Goal: Task Accomplishment & Management: Use online tool/utility

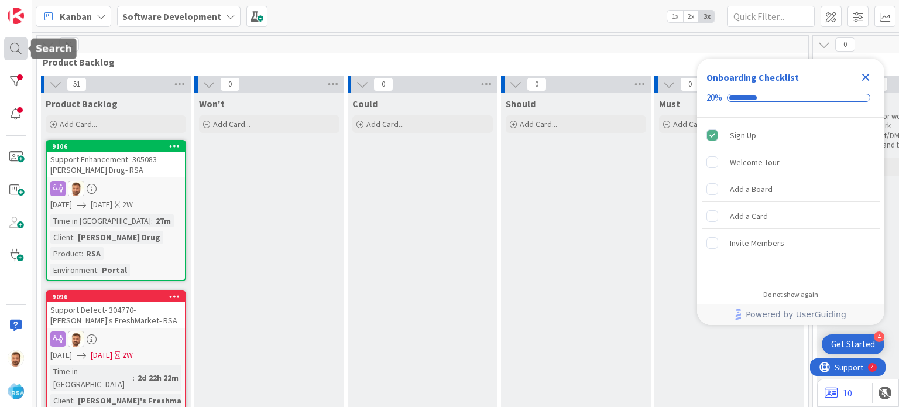
click at [13, 44] on div at bounding box center [15, 48] width 23 height 23
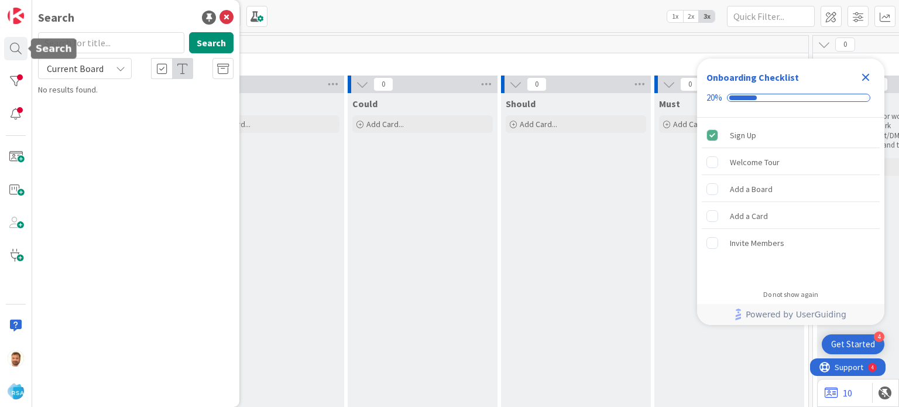
click at [108, 38] on input "text" at bounding box center [111, 42] width 146 height 21
type input "9033"
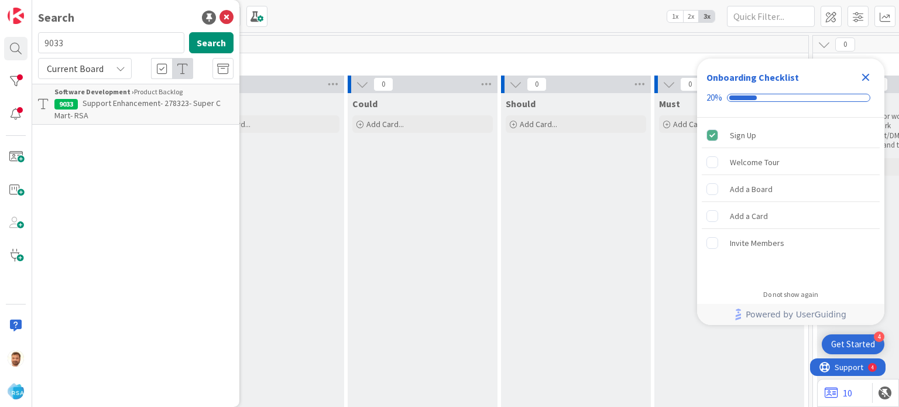
click at [108, 118] on p "Support Enhancement- 278323- Super C Mart- RSA" at bounding box center [143, 109] width 179 height 25
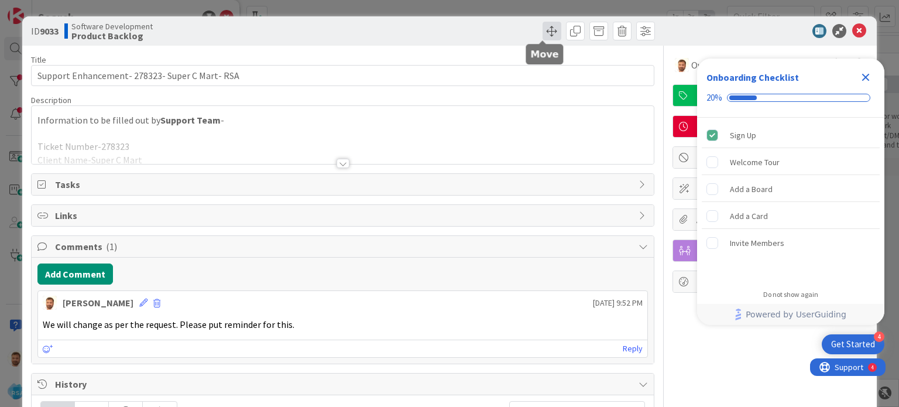
click at [543, 39] on span at bounding box center [552, 31] width 19 height 19
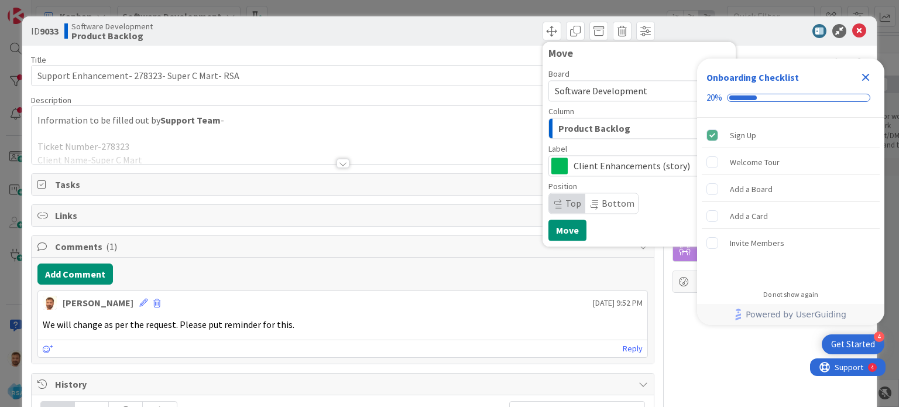
click at [566, 126] on span "Product Backlog" at bounding box center [594, 128] width 72 height 15
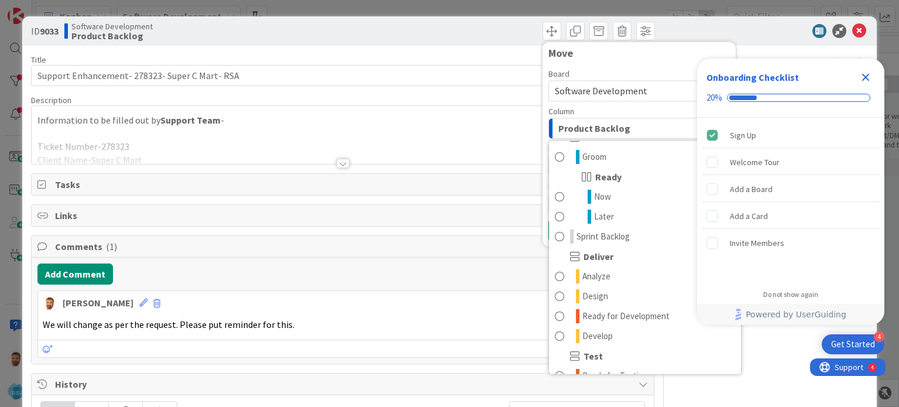
scroll to position [171, 0]
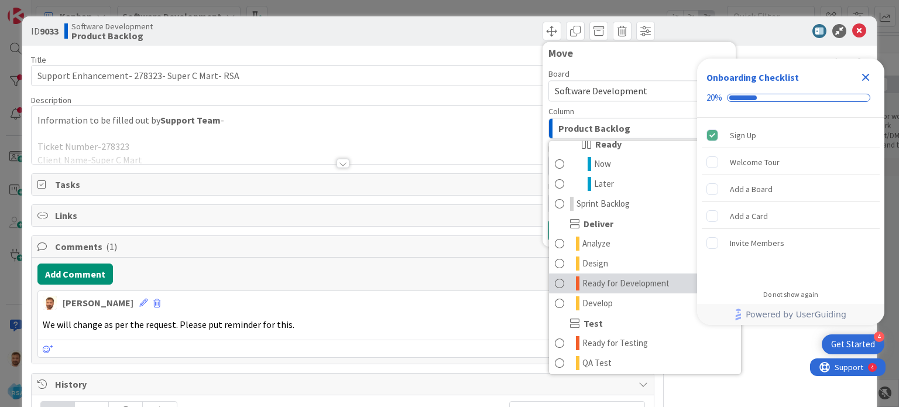
click at [604, 281] on span "Ready for Development" at bounding box center [625, 283] width 87 height 14
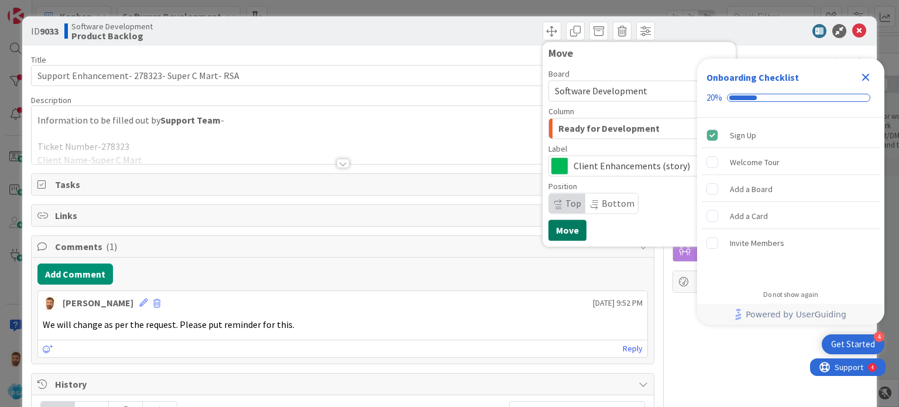
click at [553, 220] on button "Move" at bounding box center [567, 229] width 38 height 21
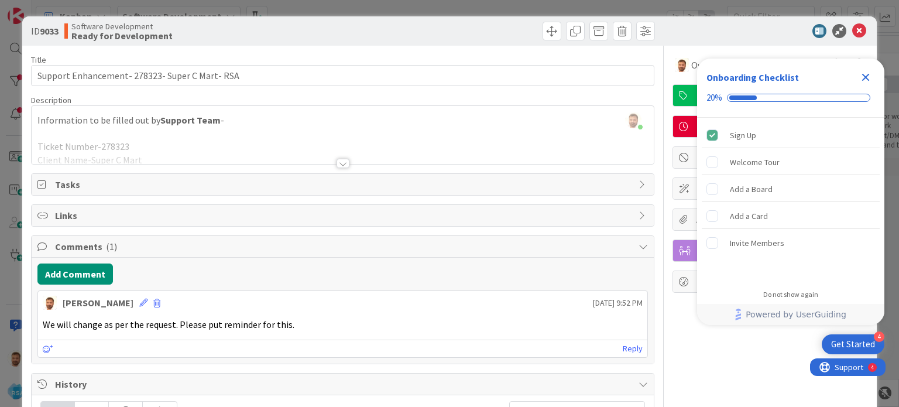
click at [864, 80] on icon "Close Checklist" at bounding box center [866, 77] width 14 height 14
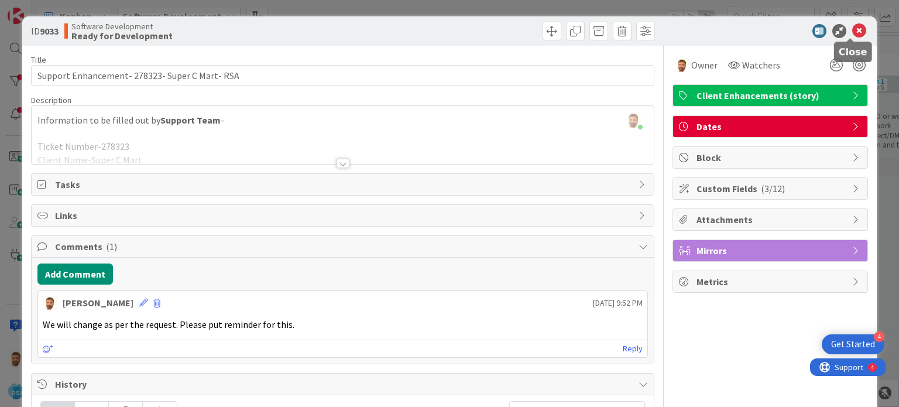
click at [854, 30] on icon at bounding box center [859, 31] width 14 height 14
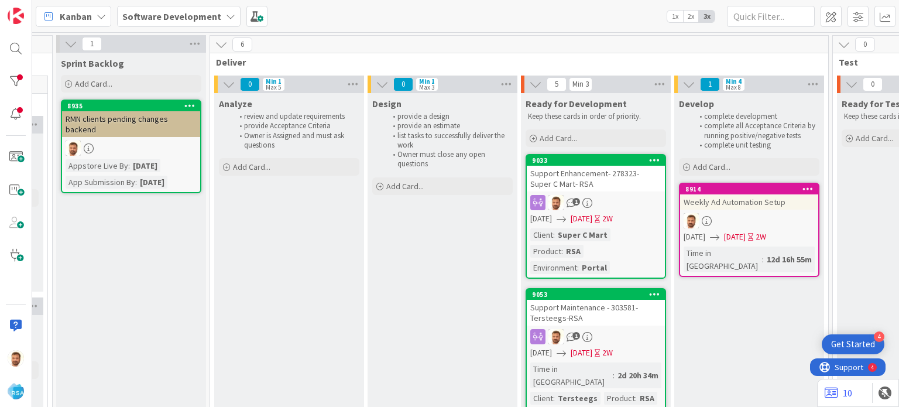
scroll to position [0, 1092]
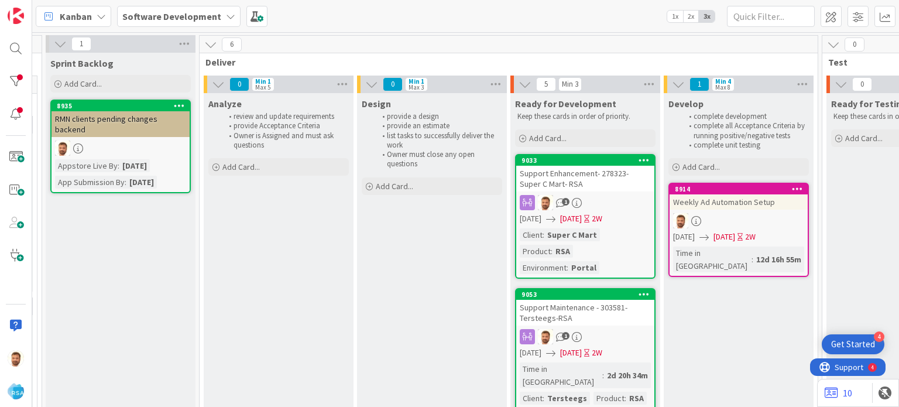
click at [562, 173] on div "Support Enhancement- 278323- Super C Mart- RSA" at bounding box center [585, 179] width 138 height 26
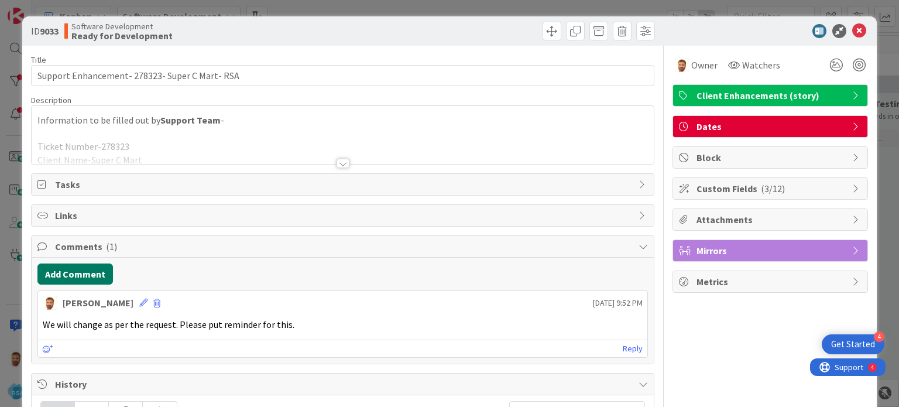
click at [79, 276] on button "Add Comment" at bounding box center [75, 273] width 76 height 21
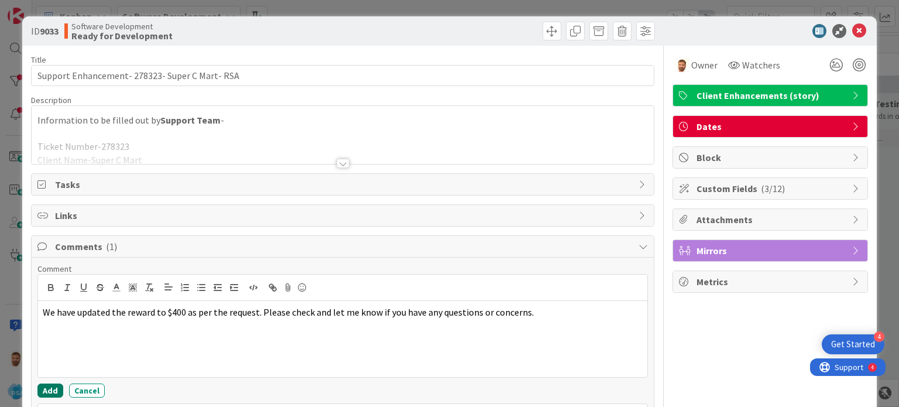
click at [56, 386] on button "Add" at bounding box center [50, 390] width 26 height 14
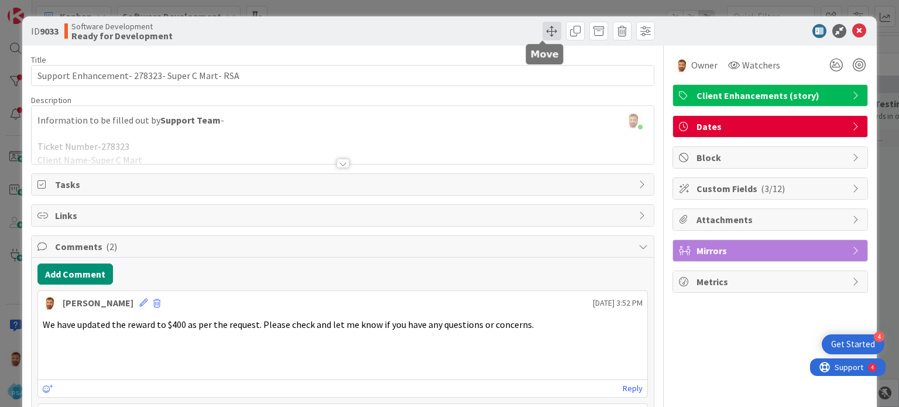
click at [543, 26] on span at bounding box center [552, 31] width 19 height 19
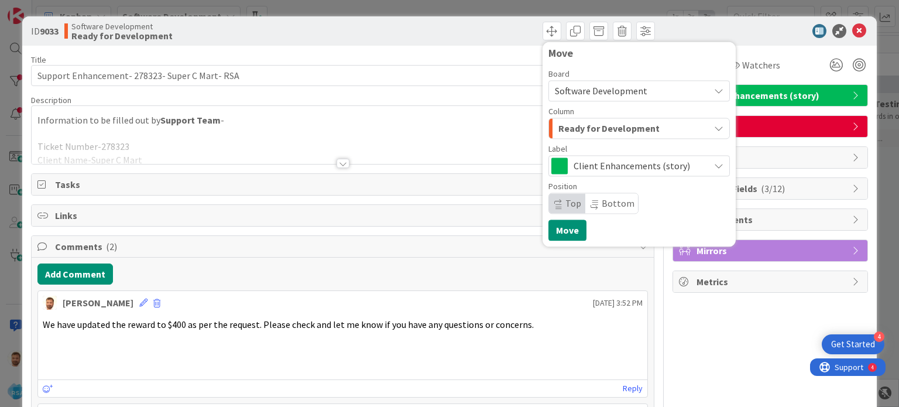
click at [578, 128] on span "Ready for Development" at bounding box center [608, 128] width 101 height 15
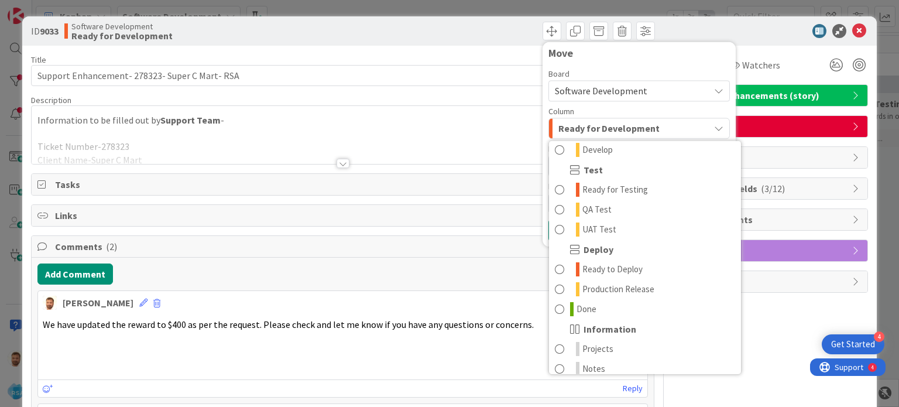
scroll to position [325, 0]
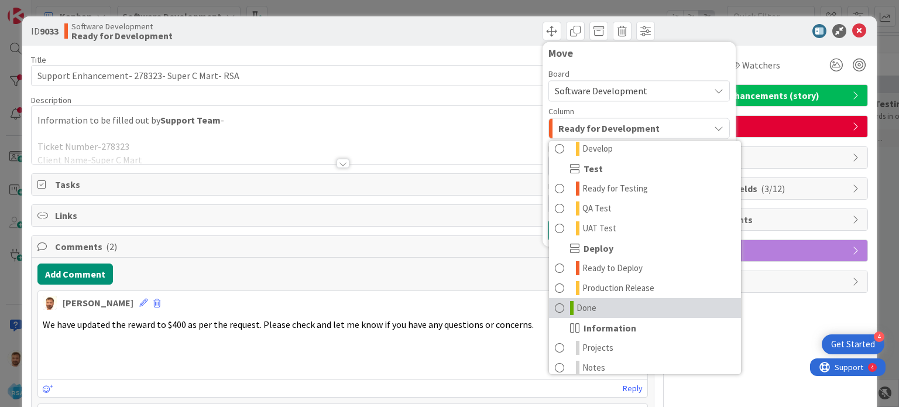
click at [581, 309] on span "Done" at bounding box center [586, 308] width 20 height 14
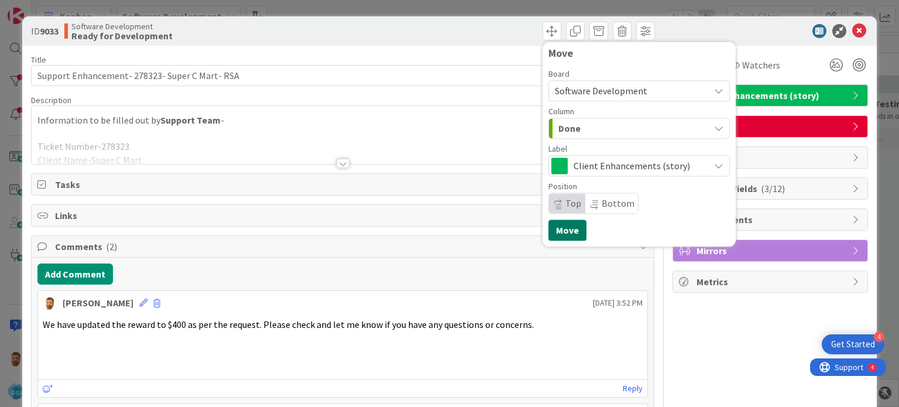
click at [559, 232] on button "Move" at bounding box center [567, 229] width 38 height 21
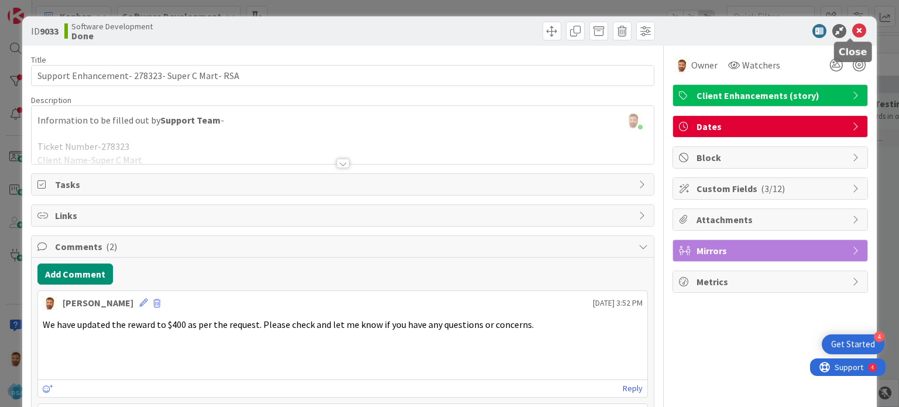
click at [852, 34] on icon at bounding box center [859, 31] width 14 height 14
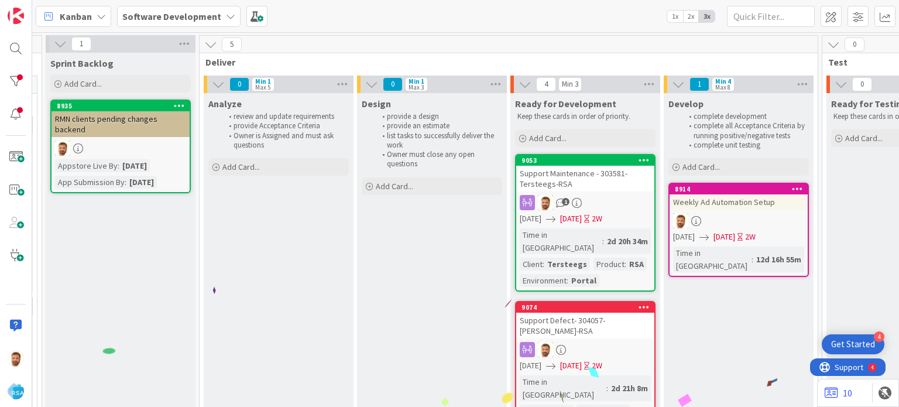
click at [582, 181] on div "Support Maintenance - 303581- Tersteegs-RSA" at bounding box center [585, 179] width 138 height 26
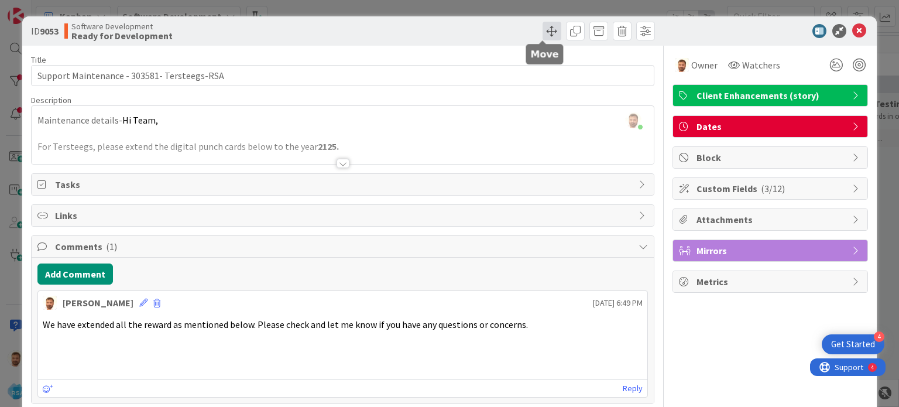
click at [546, 27] on span at bounding box center [552, 31] width 19 height 19
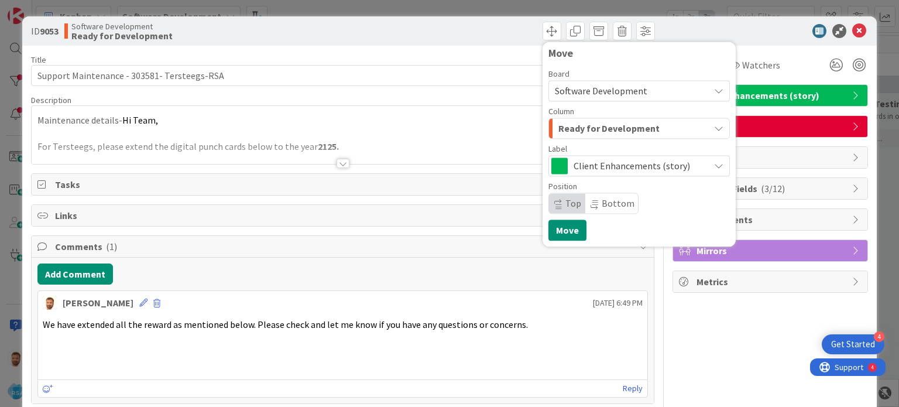
click at [572, 122] on span "Ready for Development" at bounding box center [608, 128] width 101 height 15
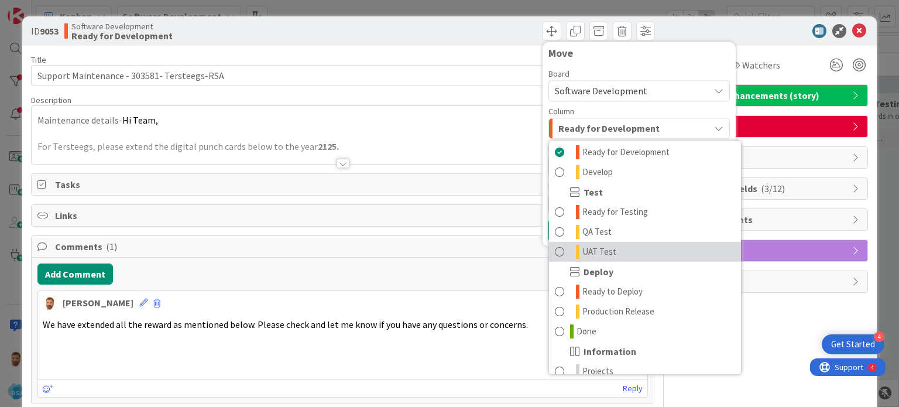
scroll to position [303, 0]
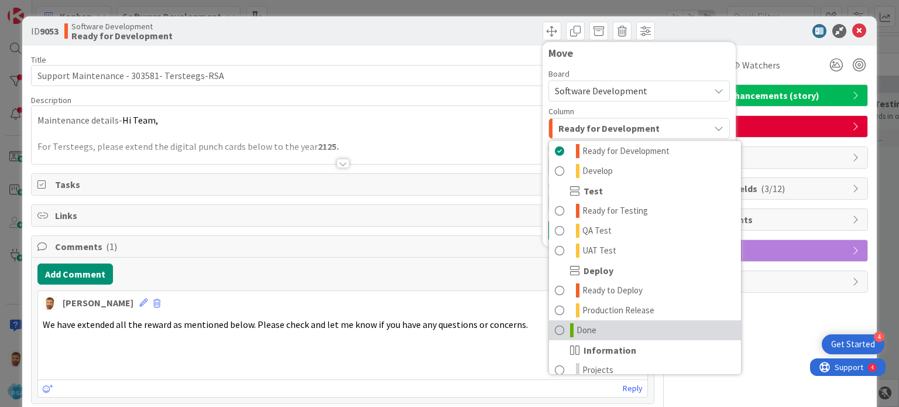
click at [595, 331] on link "Done" at bounding box center [645, 330] width 192 height 20
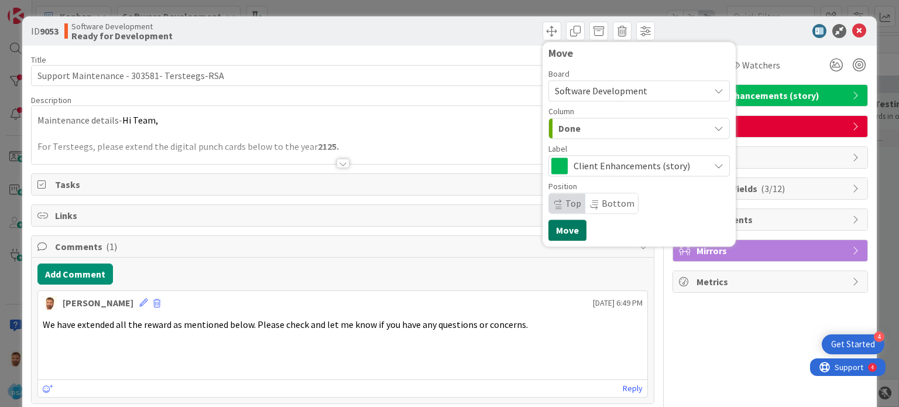
click at [561, 231] on button "Move" at bounding box center [567, 229] width 38 height 21
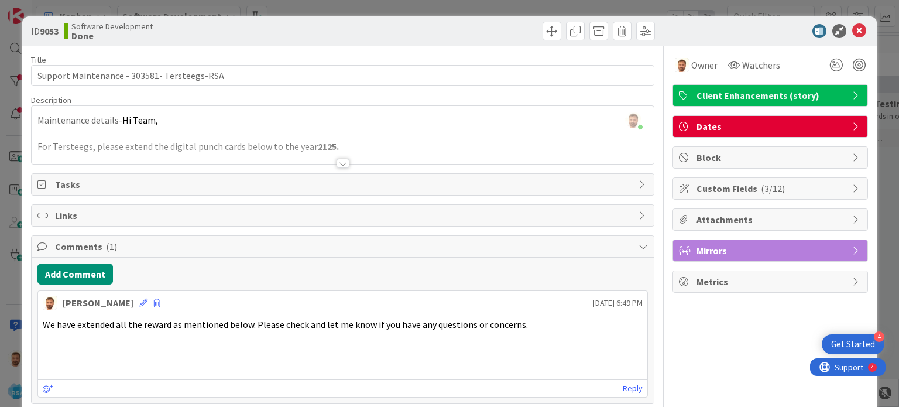
click at [852, 34] on icon at bounding box center [859, 31] width 14 height 14
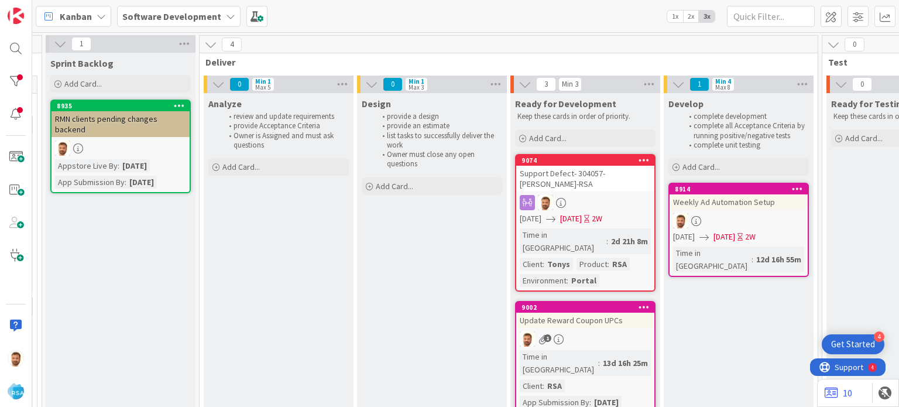
click at [551, 154] on link "9074 Support Defect- 304057- Tonys-RSA [DATE] [DATE] 2W Time in [GEOGRAPHIC_DAT…" at bounding box center [585, 223] width 140 height 138
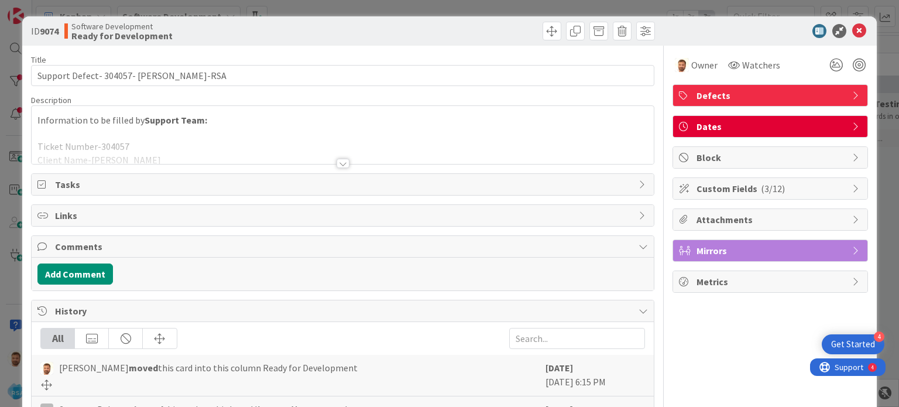
click at [339, 156] on div at bounding box center [343, 149] width 622 height 30
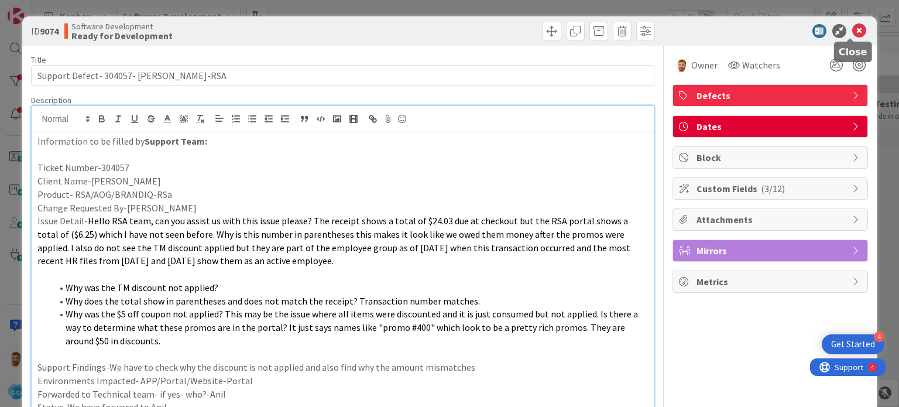
click at [852, 34] on icon at bounding box center [859, 31] width 14 height 14
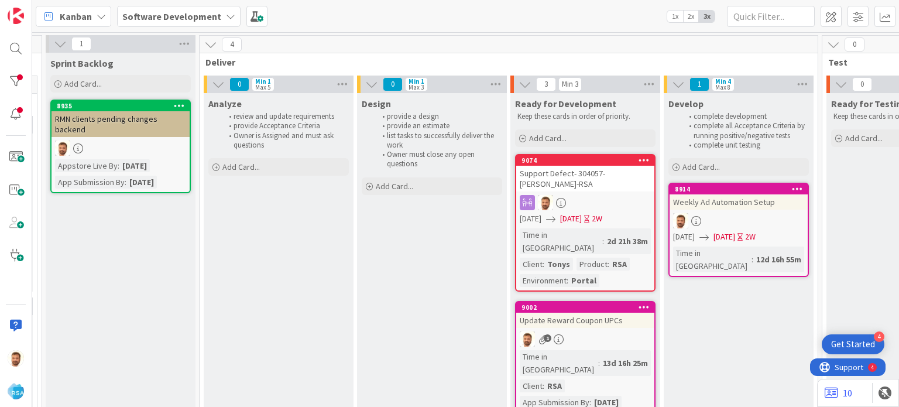
click at [600, 313] on div "Update Reward Coupon UPCs" at bounding box center [585, 320] width 138 height 15
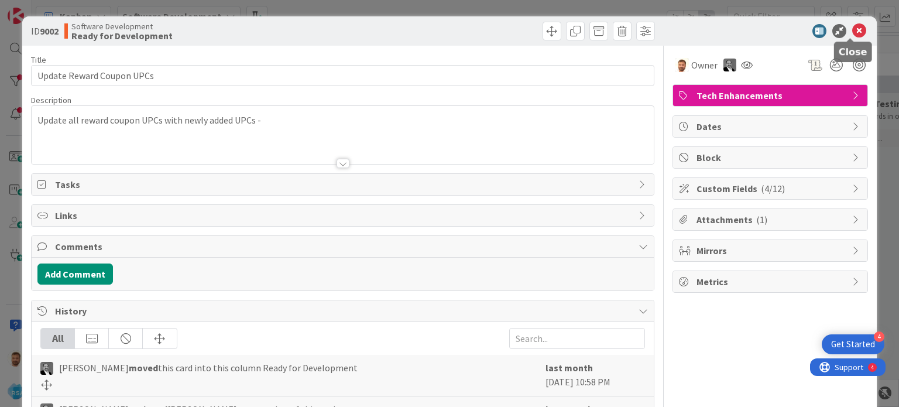
click at [852, 28] on icon at bounding box center [859, 31] width 14 height 14
